Goal: Transaction & Acquisition: Purchase product/service

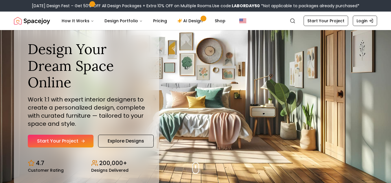
click at [67, 142] on link "Start Your Project" at bounding box center [61, 141] width 66 height 13
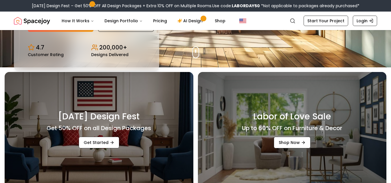
scroll to position [232, 0]
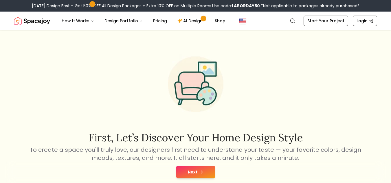
click at [194, 173] on button "Next" at bounding box center [195, 172] width 39 height 13
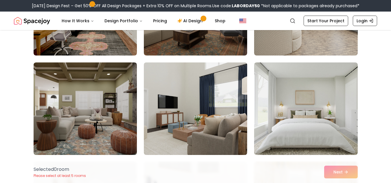
scroll to position [29, 0]
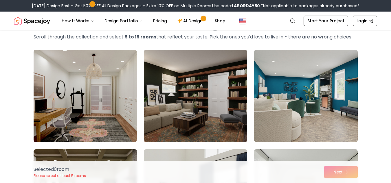
click at [312, 115] on img at bounding box center [306, 95] width 109 height 97
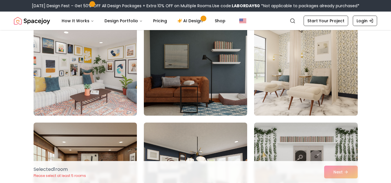
scroll to position [868, 0]
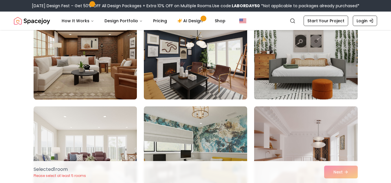
click at [342, 178] on div "Selected 1 room Please select at least 5 rooms Next" at bounding box center [195, 172] width 333 height 22
click at [342, 175] on div "Selected 1 room Please select at least 5 rooms Next" at bounding box center [195, 172] width 333 height 22
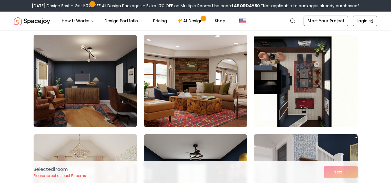
scroll to position [1823, 0]
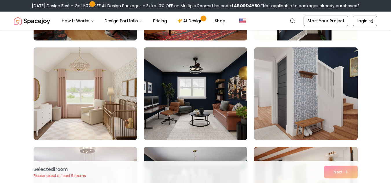
click at [340, 173] on div "Selected 1 room Please select at least 5 rooms Next" at bounding box center [195, 172] width 333 height 22
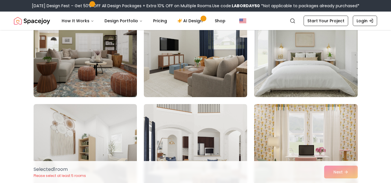
scroll to position [58, 0]
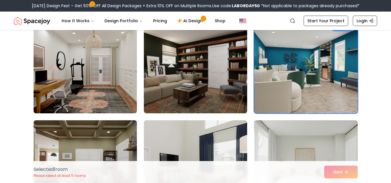
click at [290, 96] on img at bounding box center [306, 67] width 109 height 97
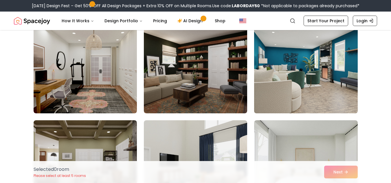
click at [290, 95] on img at bounding box center [306, 67] width 109 height 97
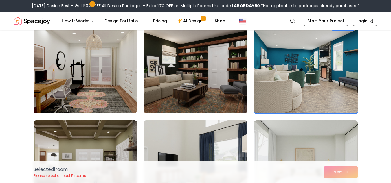
scroll to position [174, 0]
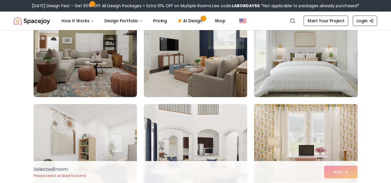
click at [324, 80] on img at bounding box center [306, 50] width 109 height 97
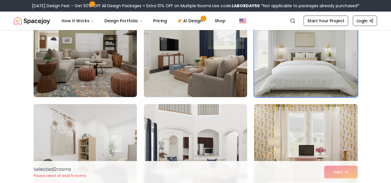
click at [349, 177] on div "Selected 2 room s Please select at least 5 rooms Next" at bounding box center [195, 172] width 333 height 22
click at [345, 175] on div "Selected 2 room s Please select at least 5 rooms Next" at bounding box center [195, 172] width 333 height 22
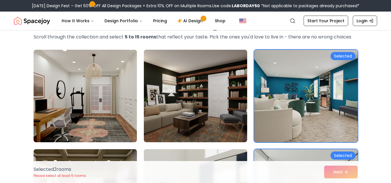
scroll to position [0, 0]
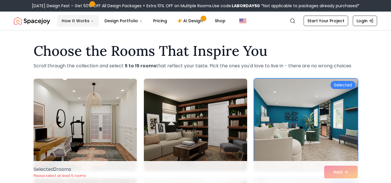
click at [80, 20] on button "How It Works" at bounding box center [78, 21] width 42 height 12
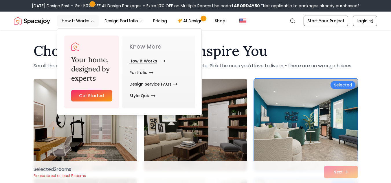
click at [143, 60] on link "How It Works" at bounding box center [146, 61] width 34 height 12
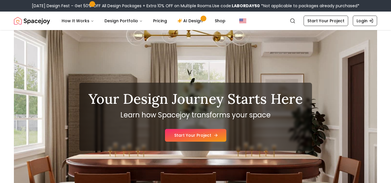
click at [201, 136] on link "Start Your Project" at bounding box center [195, 135] width 61 height 13
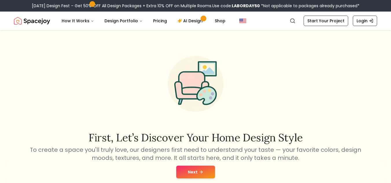
scroll to position [116, 0]
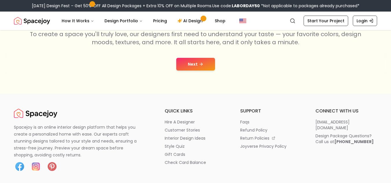
click at [191, 71] on div "Next" at bounding box center [196, 64] width 382 height 22
click at [198, 65] on button "Next" at bounding box center [195, 64] width 39 height 13
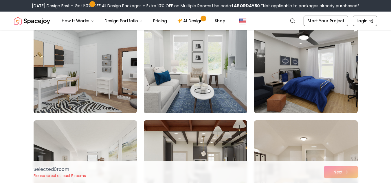
scroll to position [145, 0]
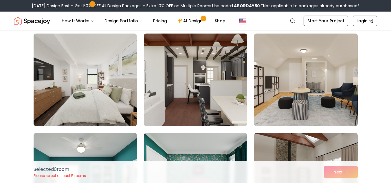
click at [306, 87] on img at bounding box center [306, 79] width 109 height 97
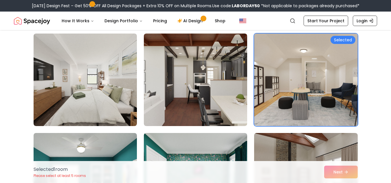
click at [315, 74] on img at bounding box center [306, 79] width 109 height 97
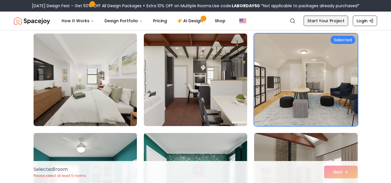
drag, startPoint x: 333, startPoint y: 26, endPoint x: 331, endPoint y: 20, distance: 6.0
click at [331, 20] on nav "Spacejoy Search How It Works Design Portfolio Pricing AI Design Shop Search Sta…" at bounding box center [195, 21] width 363 height 19
click at [332, 21] on link "Start Your Project" at bounding box center [326, 21] width 45 height 10
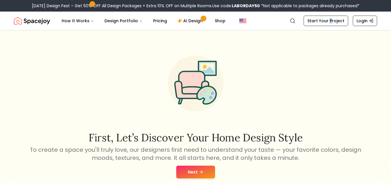
scroll to position [116, 0]
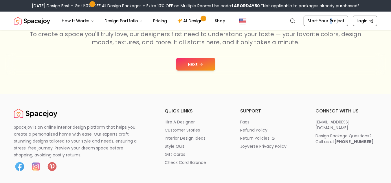
click at [204, 69] on button "Next" at bounding box center [195, 64] width 39 height 13
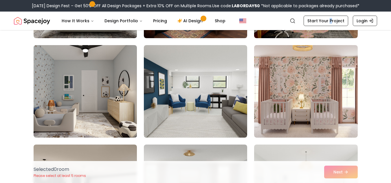
scroll to position [1158, 0]
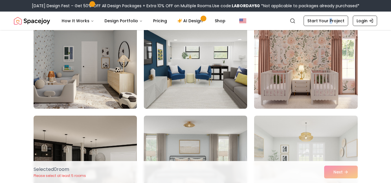
click at [197, 109] on img at bounding box center [195, 62] width 109 height 97
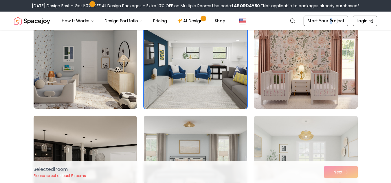
scroll to position [1187, 0]
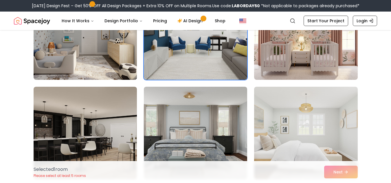
click at [342, 173] on div "Selected 1 room Please select at least 5 rooms Next" at bounding box center [195, 172] width 333 height 22
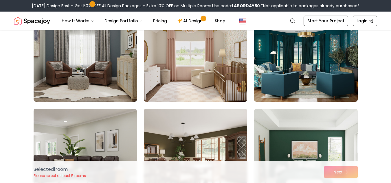
scroll to position [1418, 0]
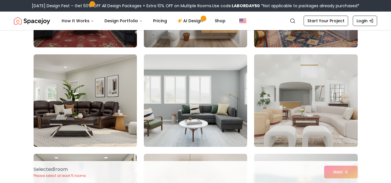
click at [300, 93] on img at bounding box center [306, 100] width 109 height 97
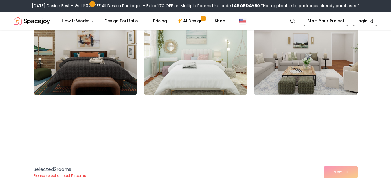
scroll to position [1997, 0]
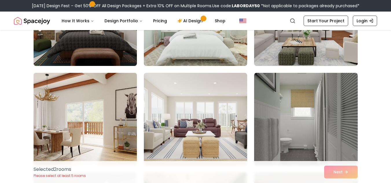
click at [89, 119] on img at bounding box center [85, 119] width 109 height 97
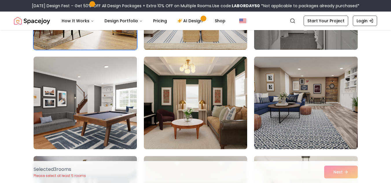
scroll to position [2229, 0]
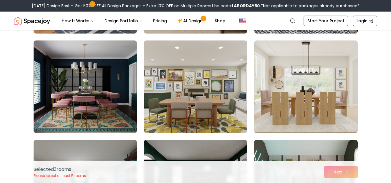
click at [348, 173] on div "Selected 3 room s Please select at least 5 rooms Next" at bounding box center [195, 172] width 333 height 22
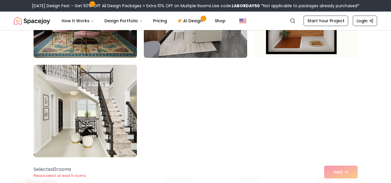
scroll to position [3444, 0]
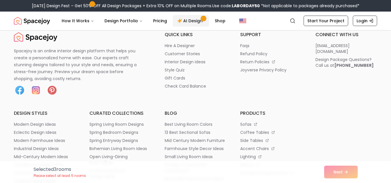
click at [192, 20] on link "AI Design" at bounding box center [191, 21] width 36 height 12
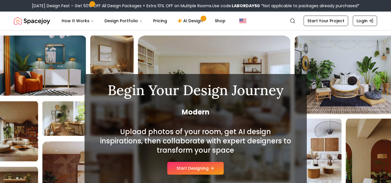
scroll to position [116, 0]
